Goal: Find specific page/section: Find specific page/section

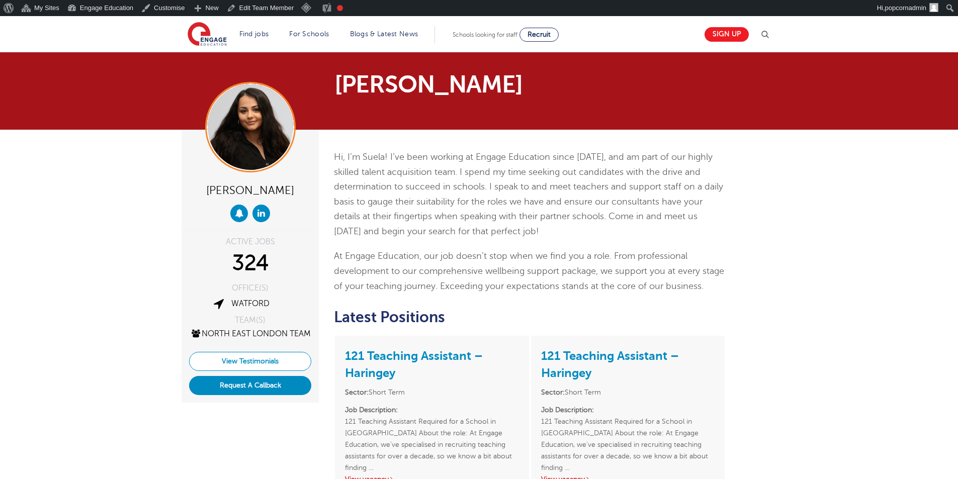
click at [266, 371] on link "View Testimonials" at bounding box center [250, 361] width 122 height 19
